Goal: Find specific page/section: Find specific page/section

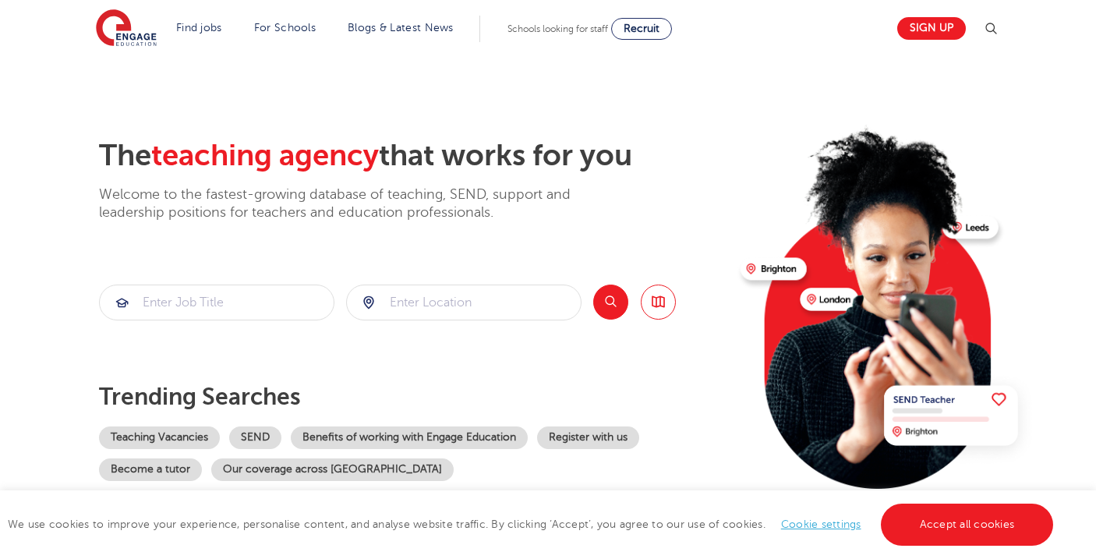
scroll to position [15, 0]
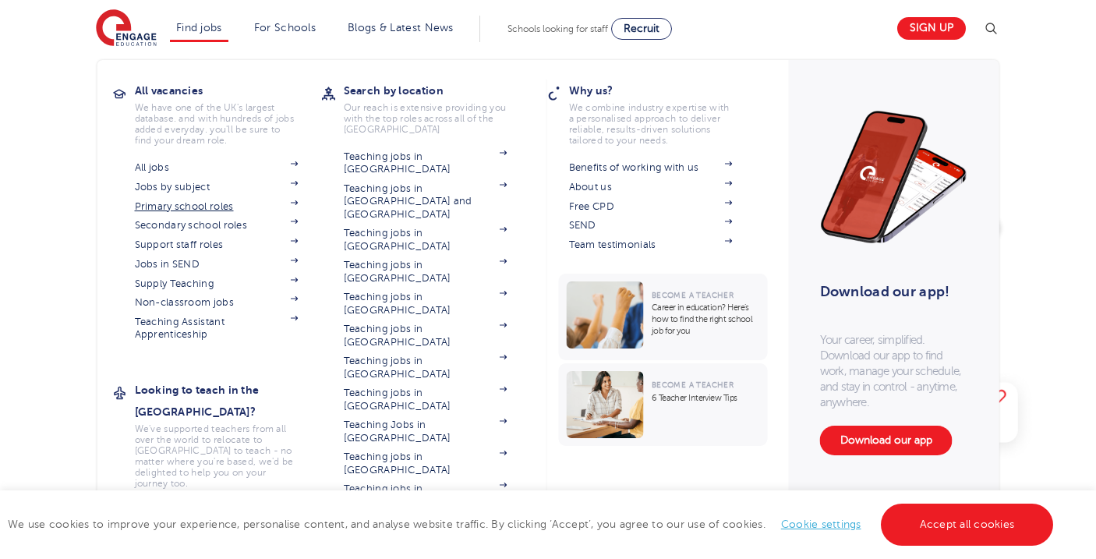
click at [178, 204] on link "Primary school roles" at bounding box center [217, 206] width 164 height 12
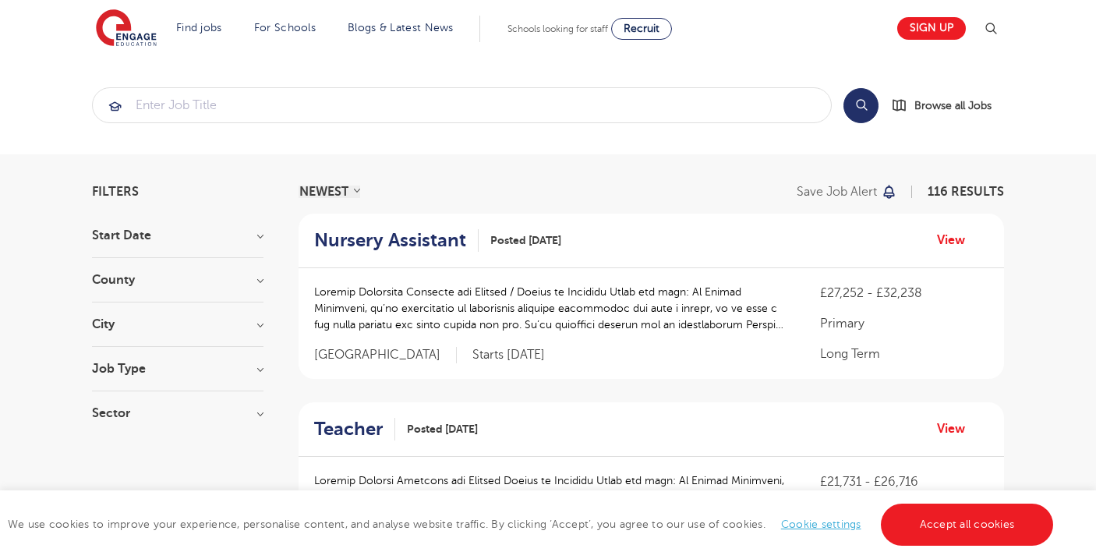
click at [262, 282] on h3 "County" at bounding box center [178, 280] width 172 height 12
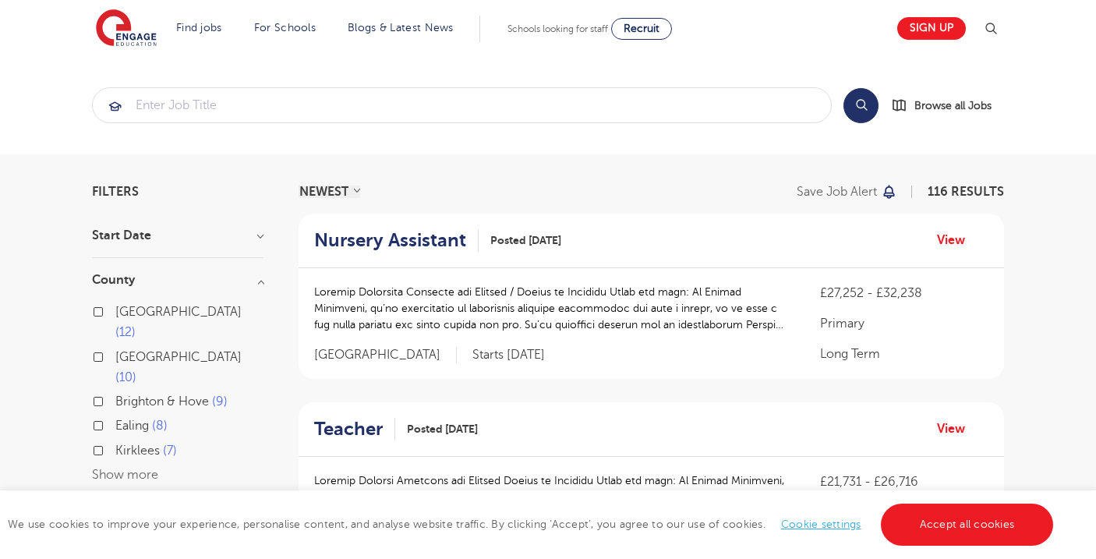
click at [115, 416] on label "Ealing 8" at bounding box center [141, 426] width 52 height 20
click at [115, 419] on input "Ealing 8" at bounding box center [120, 424] width 10 height 10
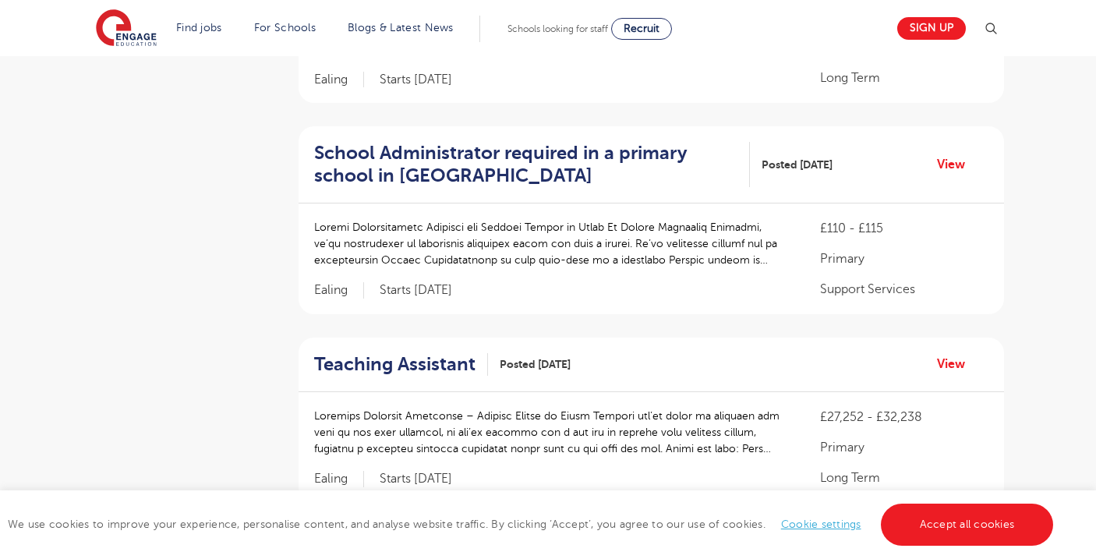
scroll to position [984, 0]
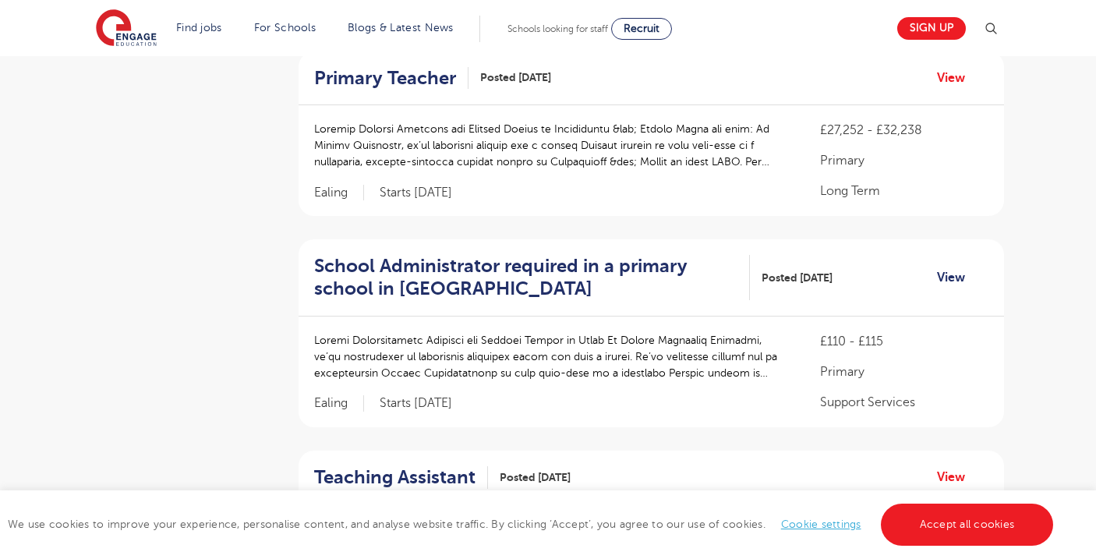
click at [957, 267] on link "View" at bounding box center [957, 277] width 40 height 20
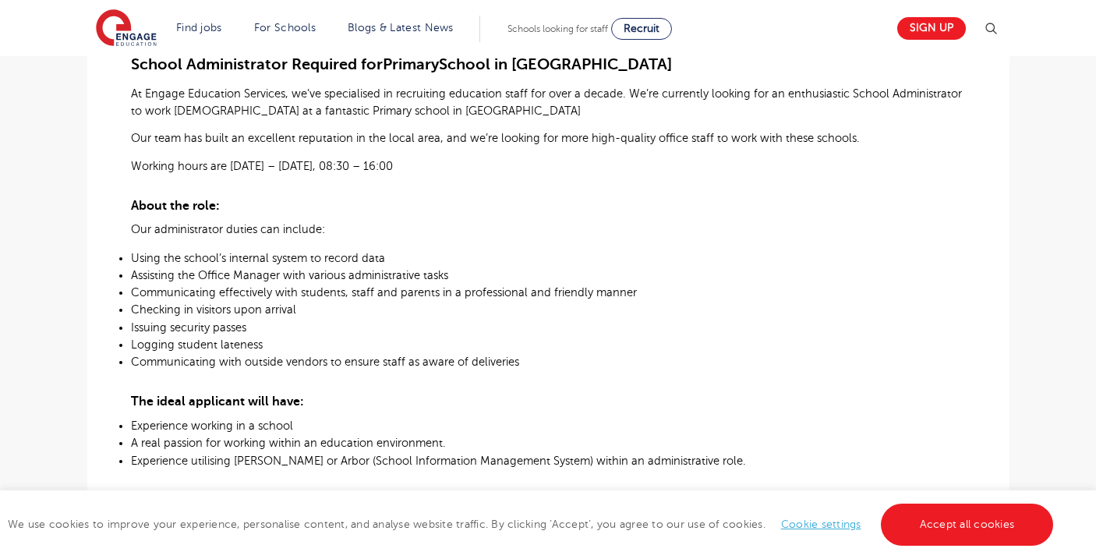
scroll to position [497, 0]
